Goal: Find specific page/section: Find specific page/section

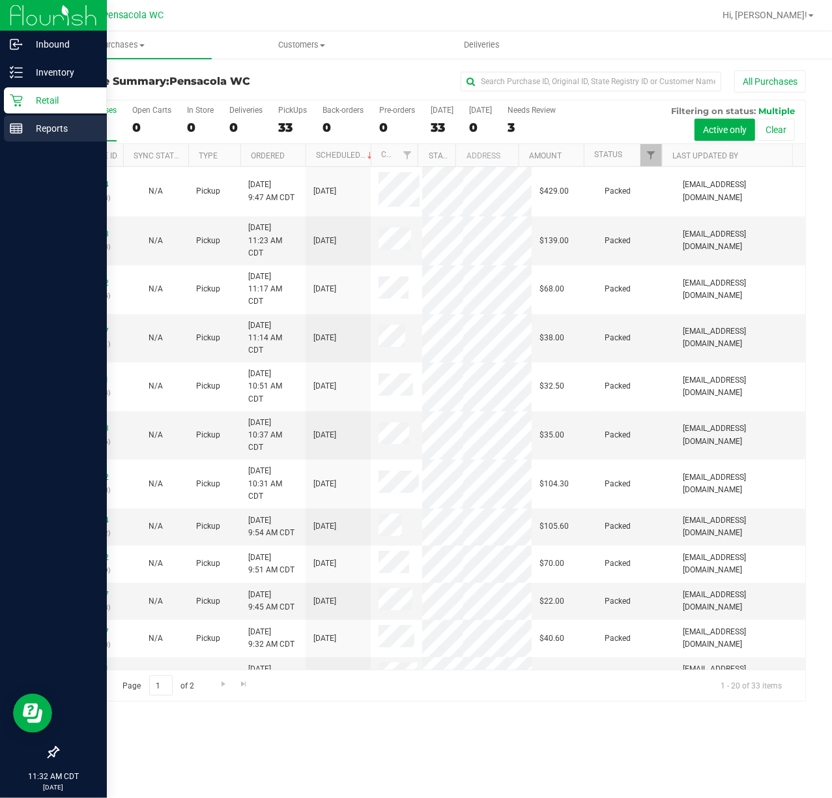
click at [14, 126] on line at bounding box center [16, 126] width 12 height 0
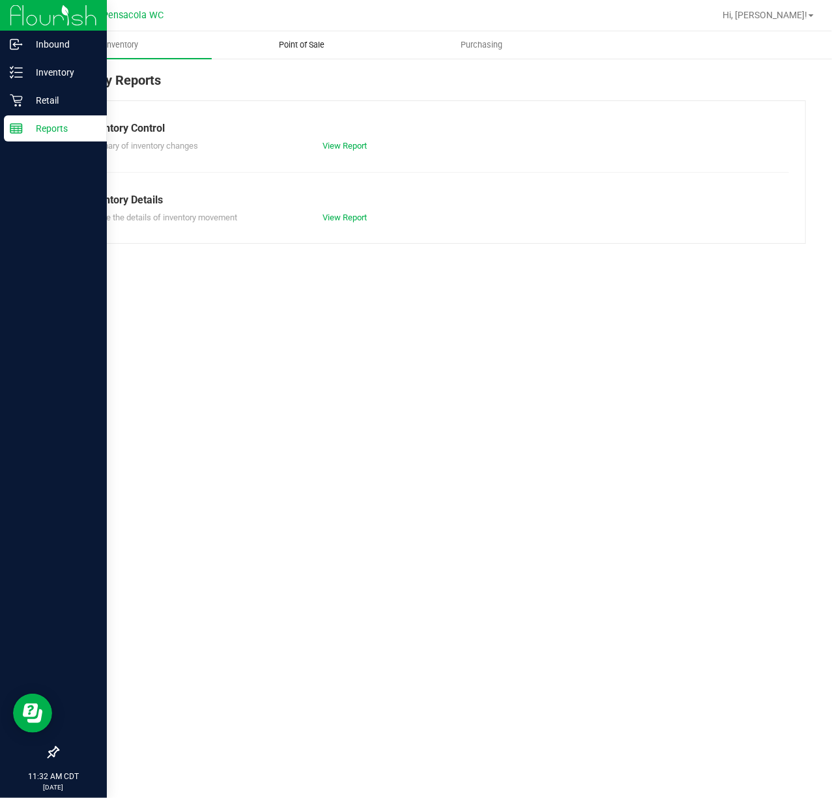
click at [289, 50] on span "Point of Sale" at bounding box center [301, 45] width 81 height 12
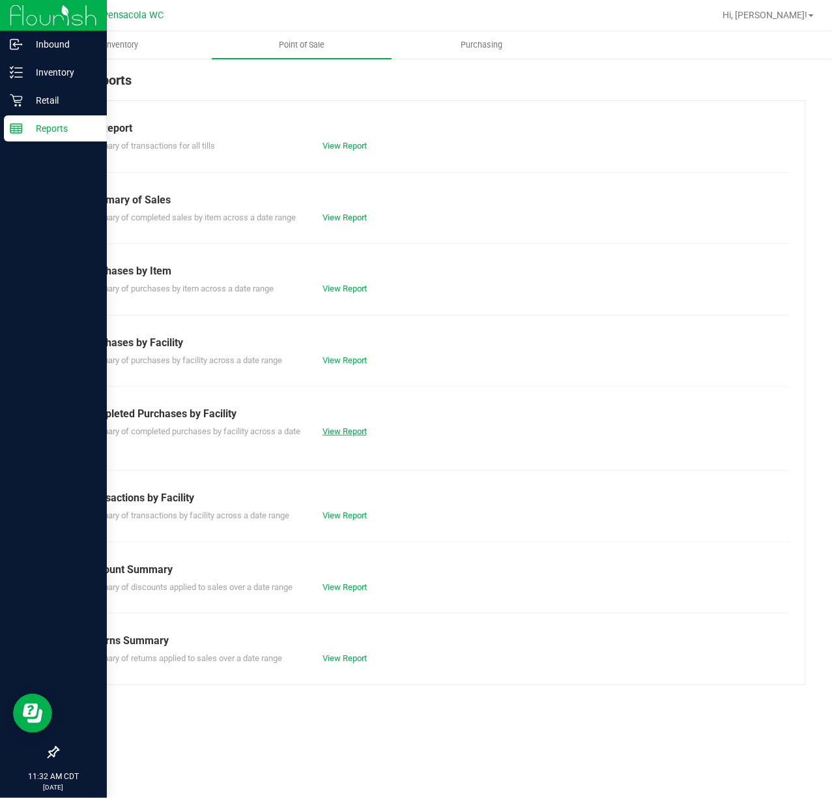
click at [352, 433] on link "View Report" at bounding box center [345, 431] width 44 height 10
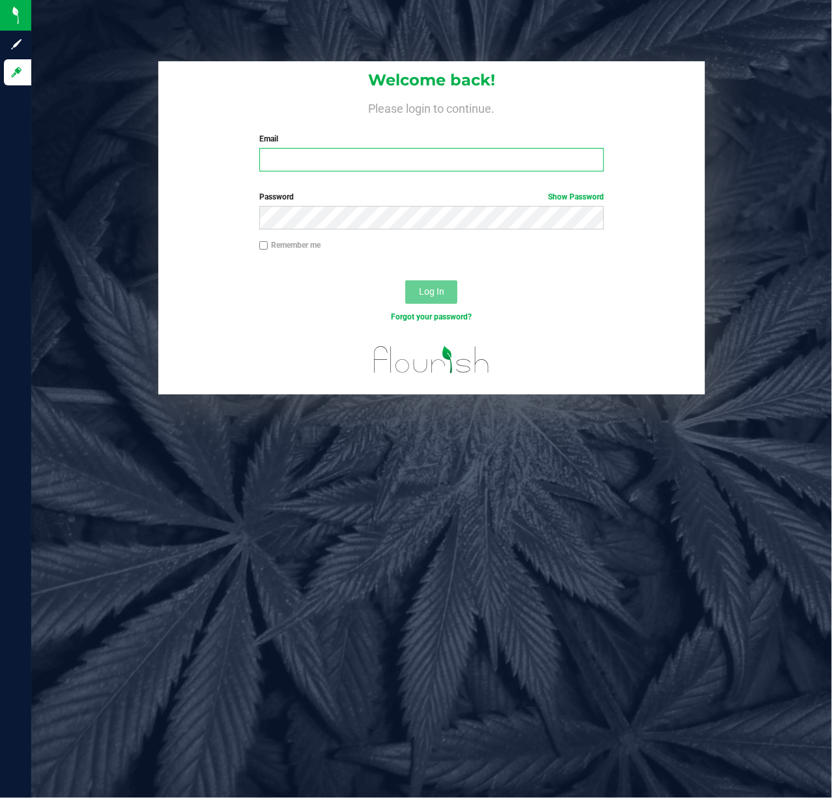
click at [274, 154] on input "Email" at bounding box center [431, 159] width 345 height 23
type input "[EMAIL_ADDRESS][DOMAIN_NAME]"
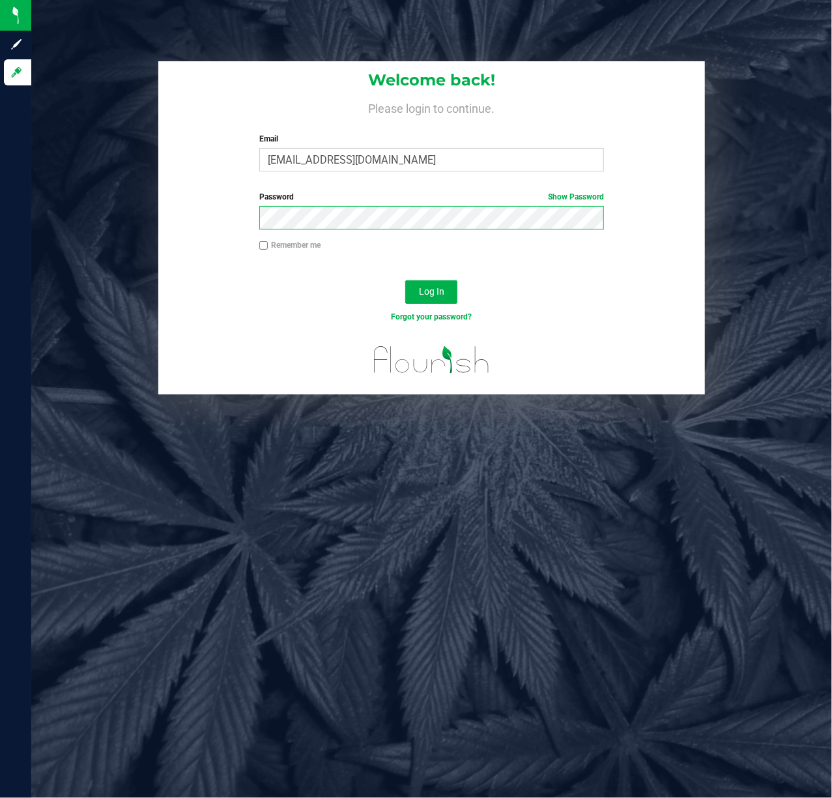
click at [405, 280] on button "Log In" at bounding box center [431, 291] width 52 height 23
